Goal: Use online tool/utility: Utilize a website feature to perform a specific function

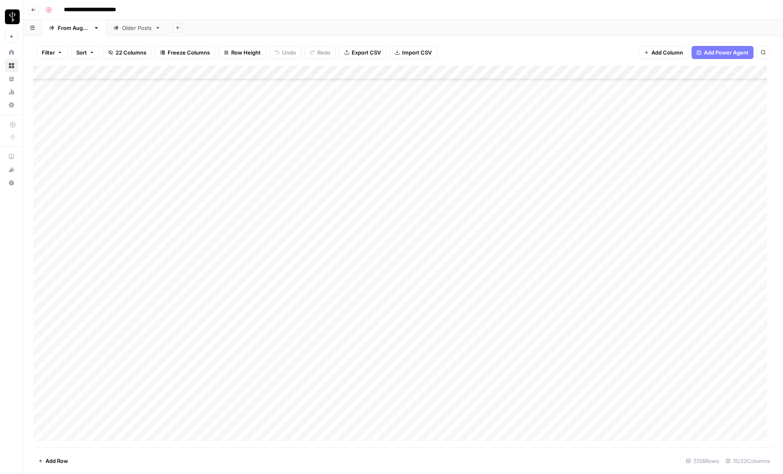
scroll to position [99170, 0]
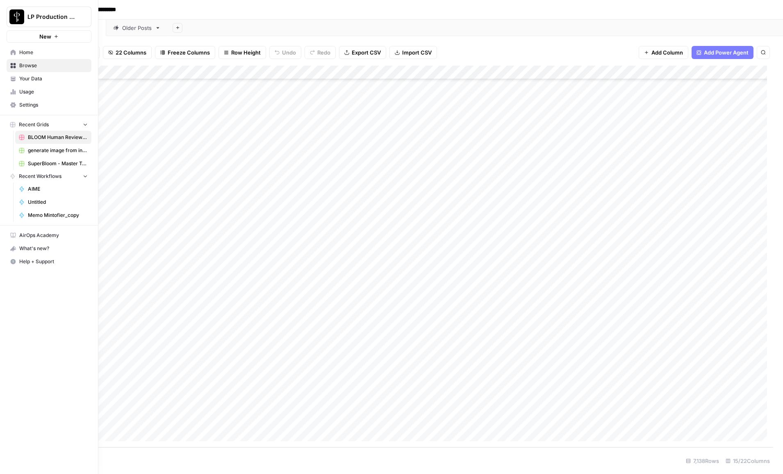
click at [9, 67] on link "Browse" at bounding box center [49, 65] width 85 height 13
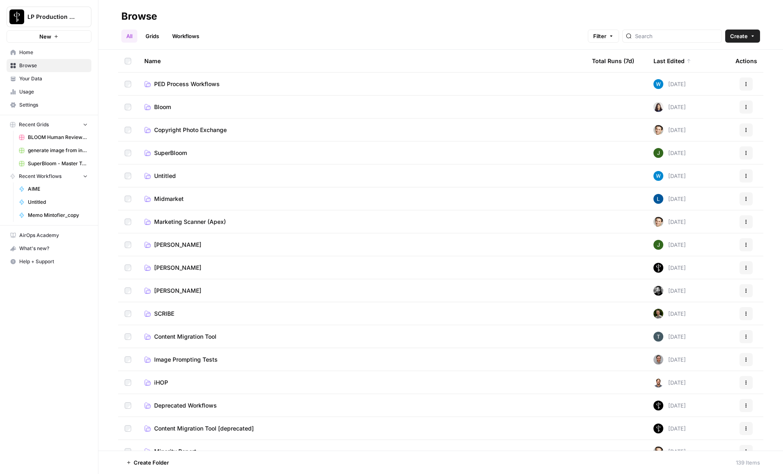
click at [162, 153] on span "SuperBloom" at bounding box center [170, 153] width 33 height 8
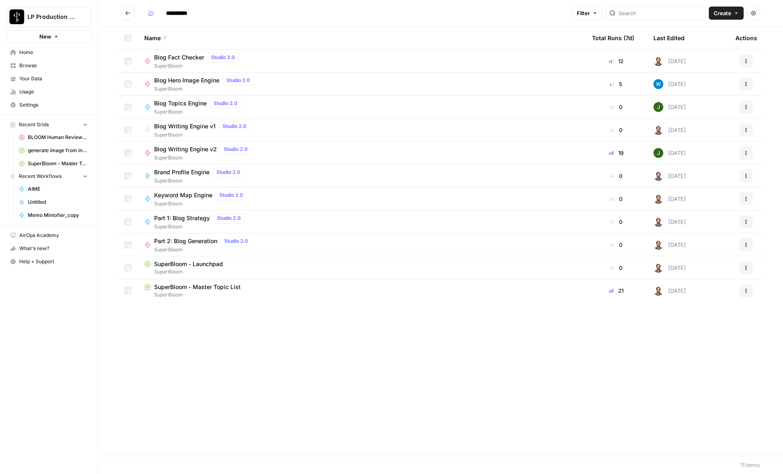
click at [181, 171] on span "Brand Profile Engine" at bounding box center [181, 172] width 55 height 8
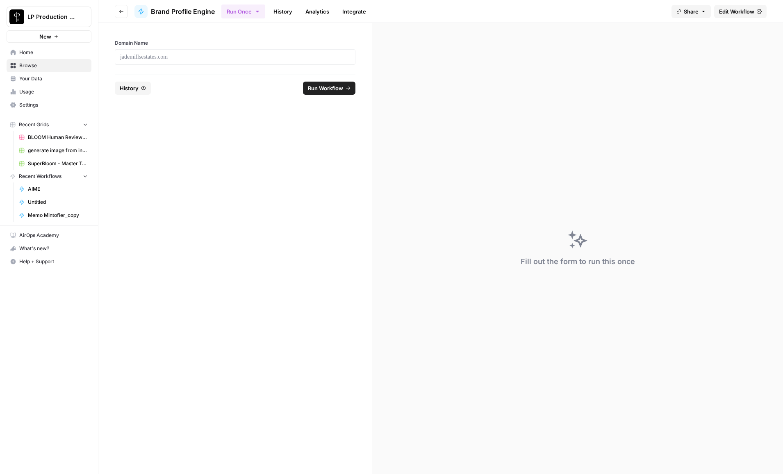
click at [734, 9] on span "Edit Workflow" at bounding box center [736, 11] width 35 height 8
